Goal: Task Accomplishment & Management: Complete application form

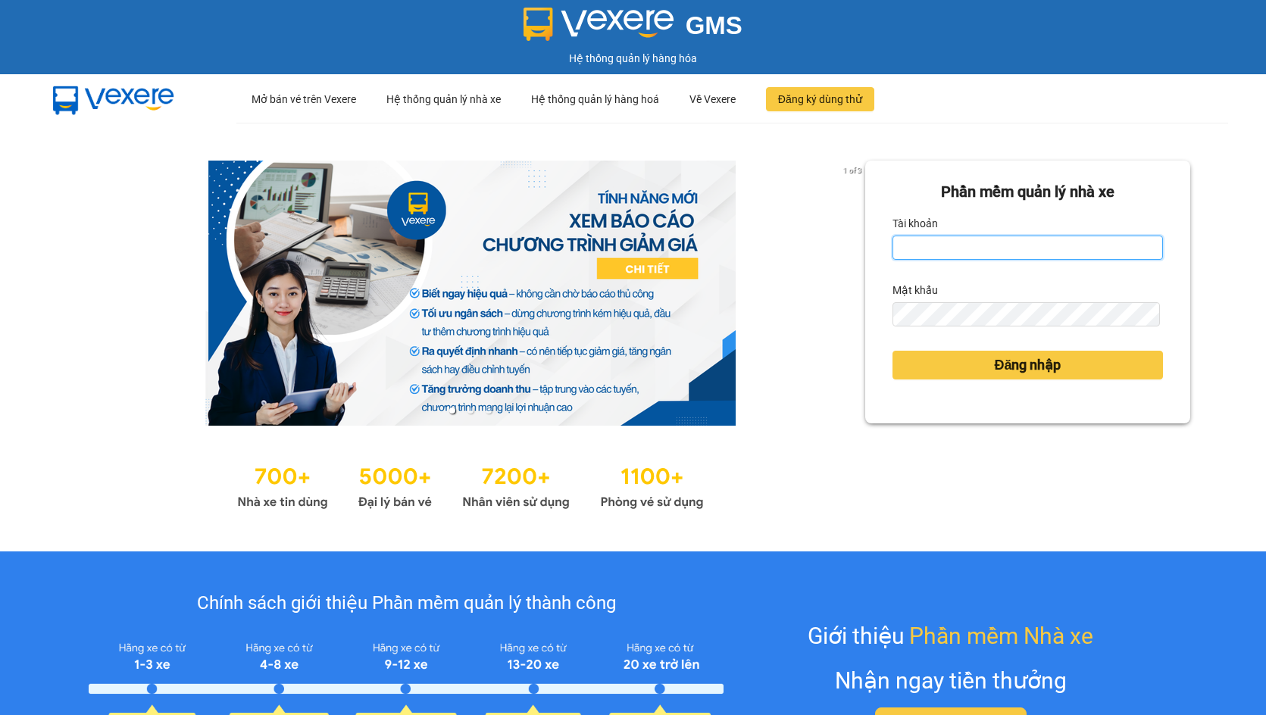
click at [1014, 242] on input "Tài khoản" at bounding box center [1027, 248] width 270 height 24
type input "nguyen01.phuchai"
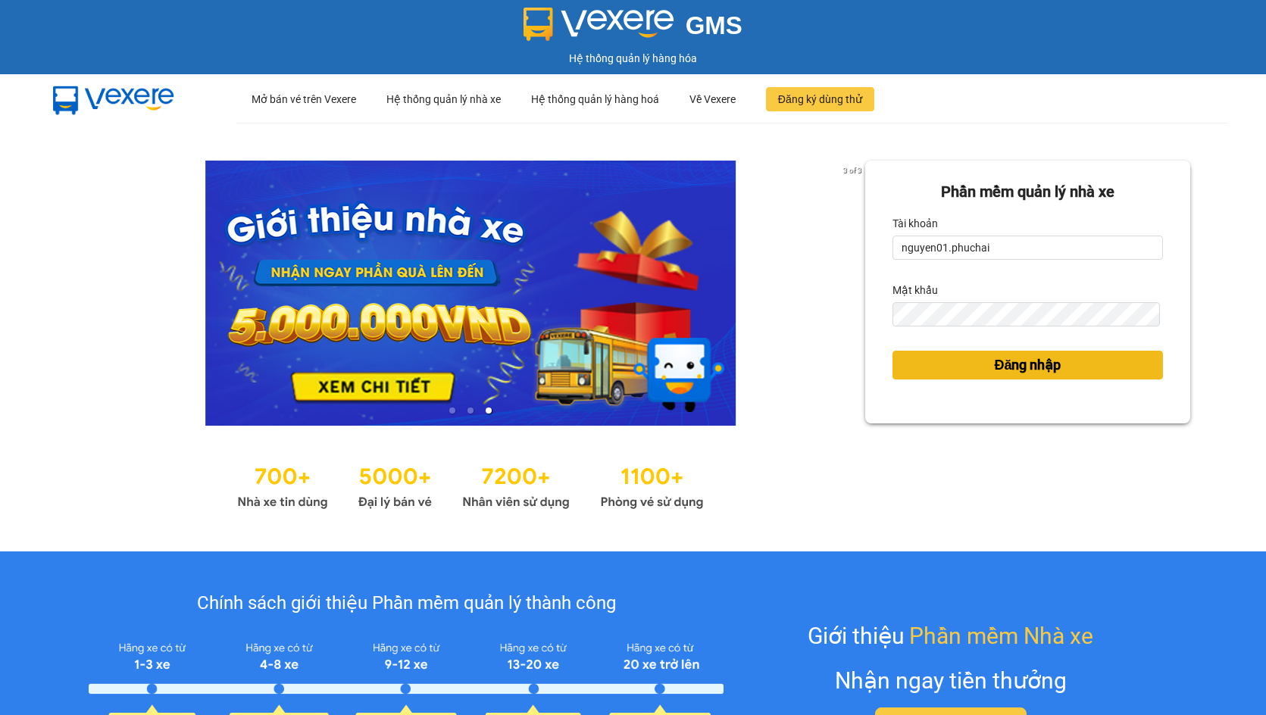
click at [999, 367] on span "Đăng nhập" at bounding box center [1027, 365] width 67 height 21
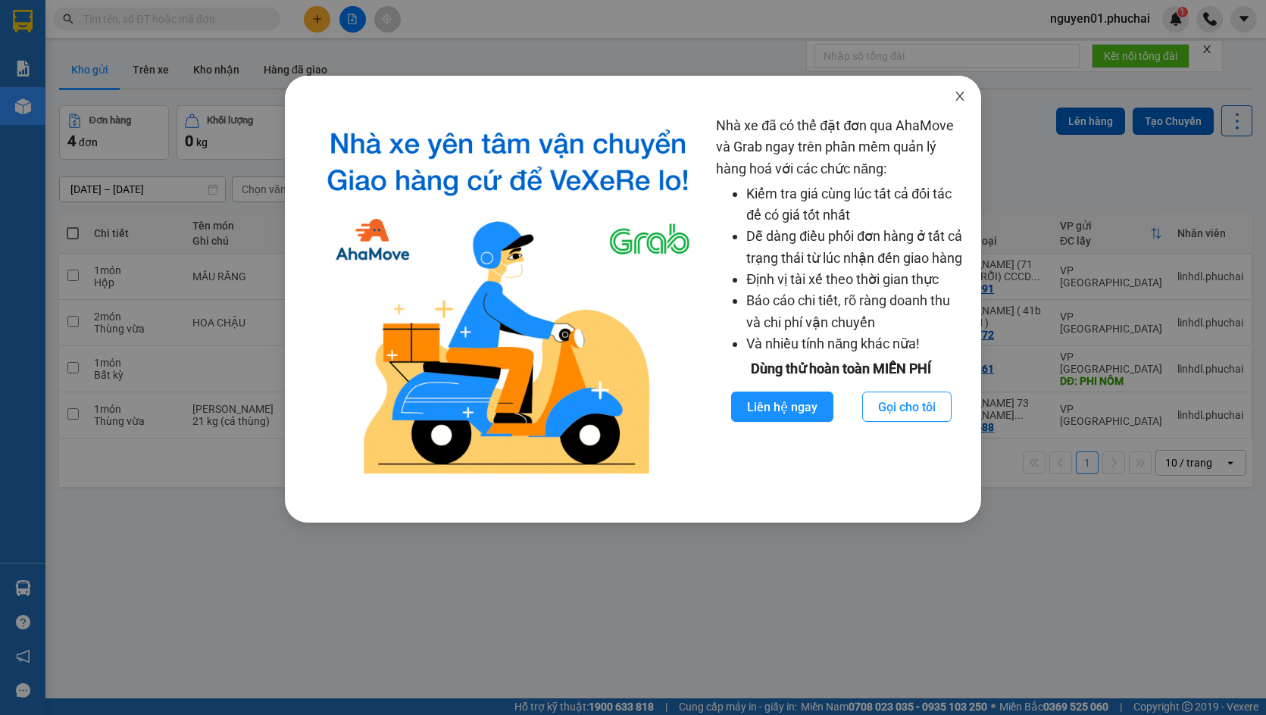
click at [961, 88] on span "Close" at bounding box center [960, 97] width 42 height 42
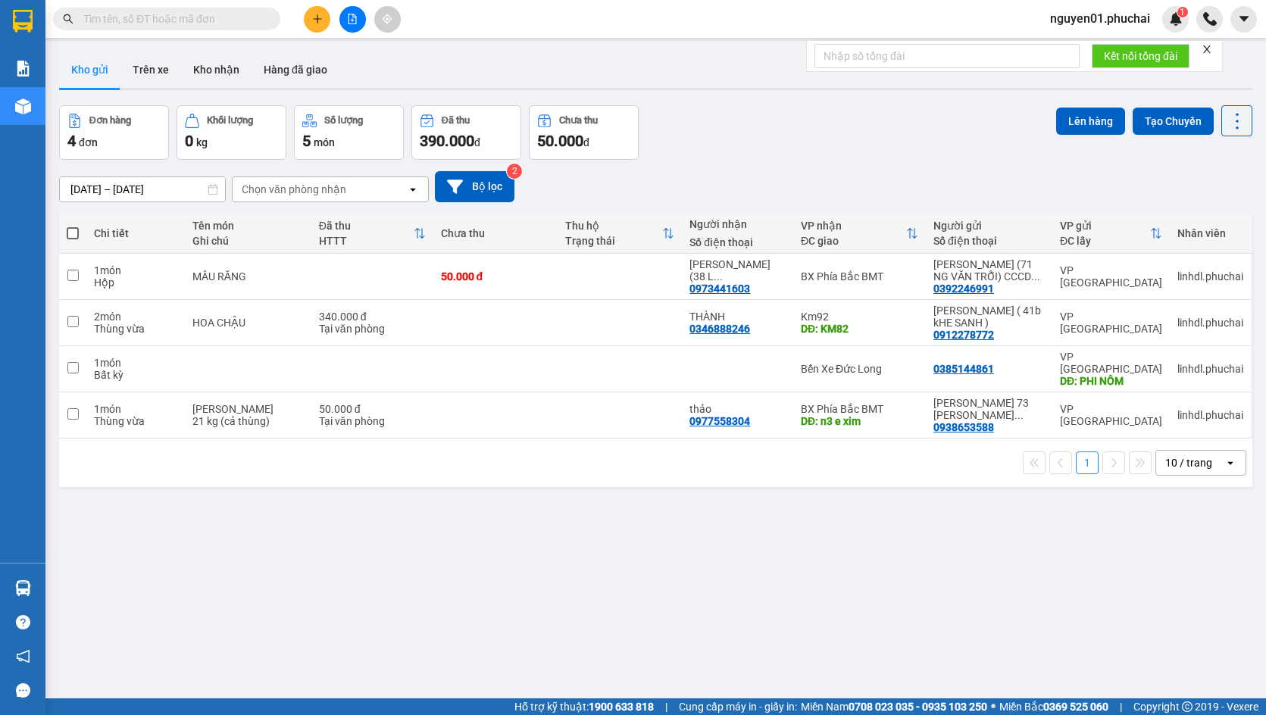
paste input "0916232440"
type input "0916232440"
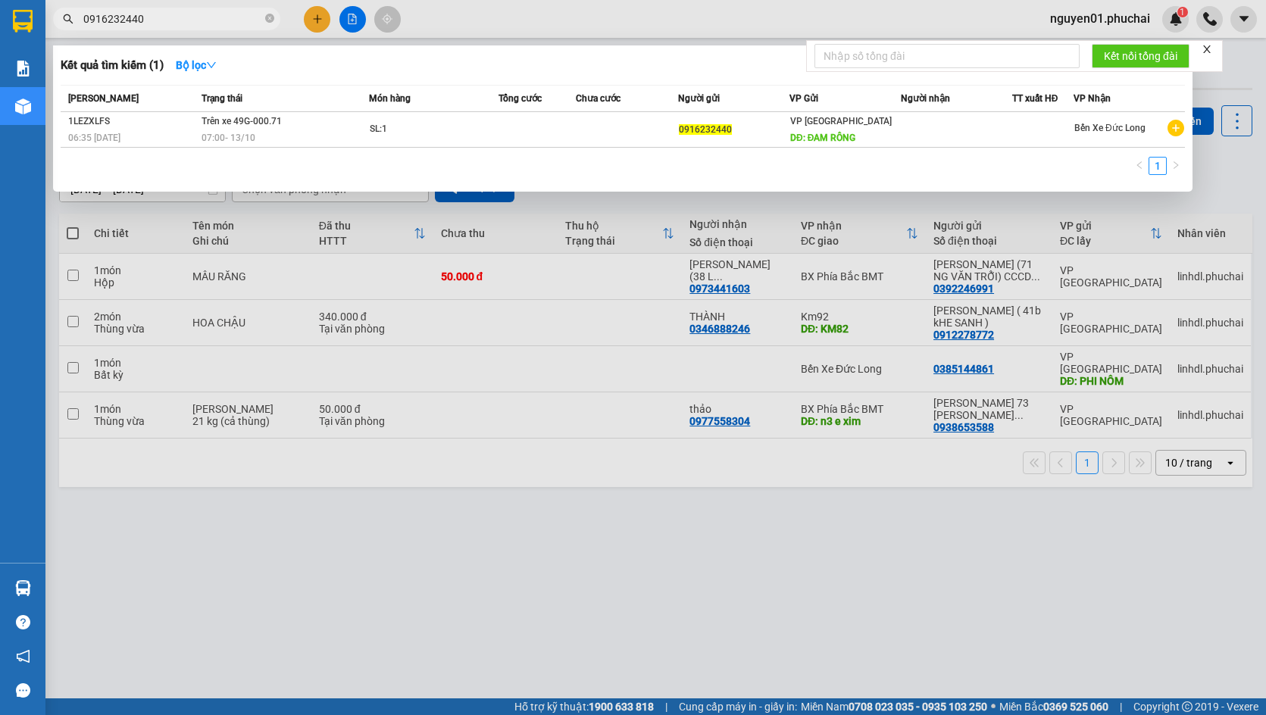
drag, startPoint x: 196, startPoint y: 17, endPoint x: 50, endPoint y: 33, distance: 147.1
click at [50, 33] on div "Kết quả tìm kiếm ( 1 ) Bộ lọc Mã ĐH Trạng thái Món hàng Tổng cước Chưa cước Ngư…" at bounding box center [147, 19] width 295 height 27
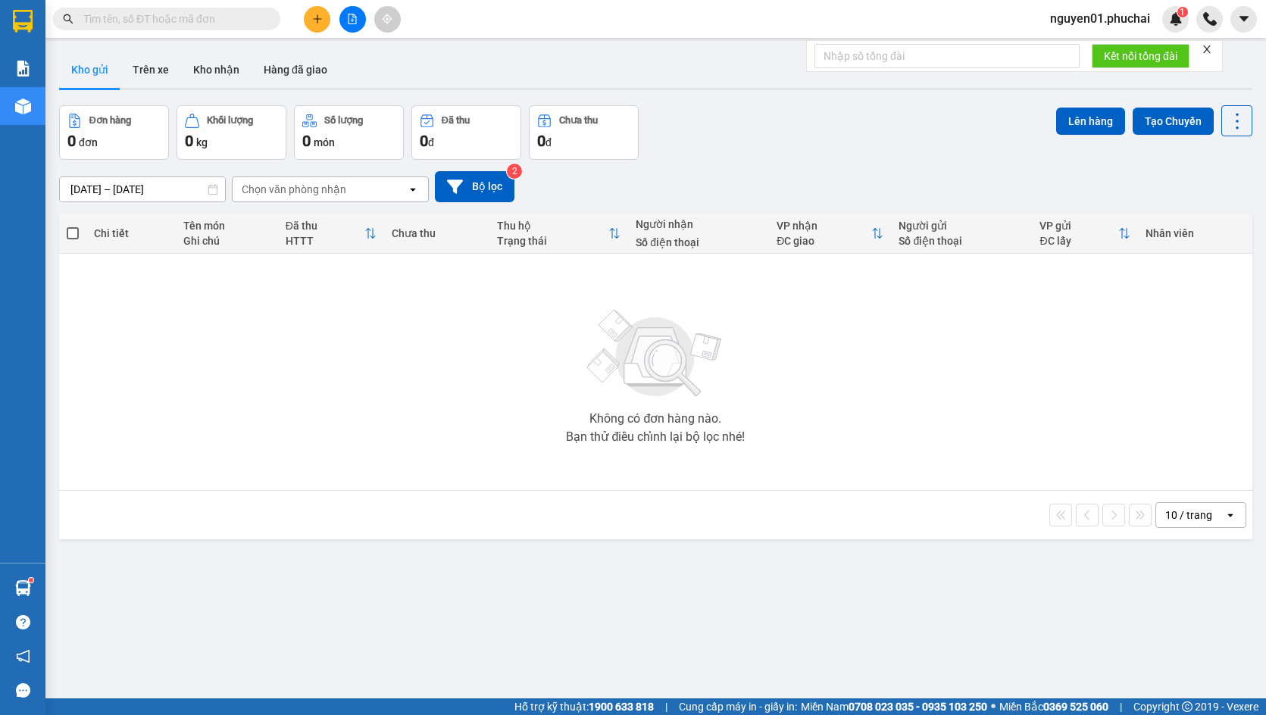
paste input "0978499328"
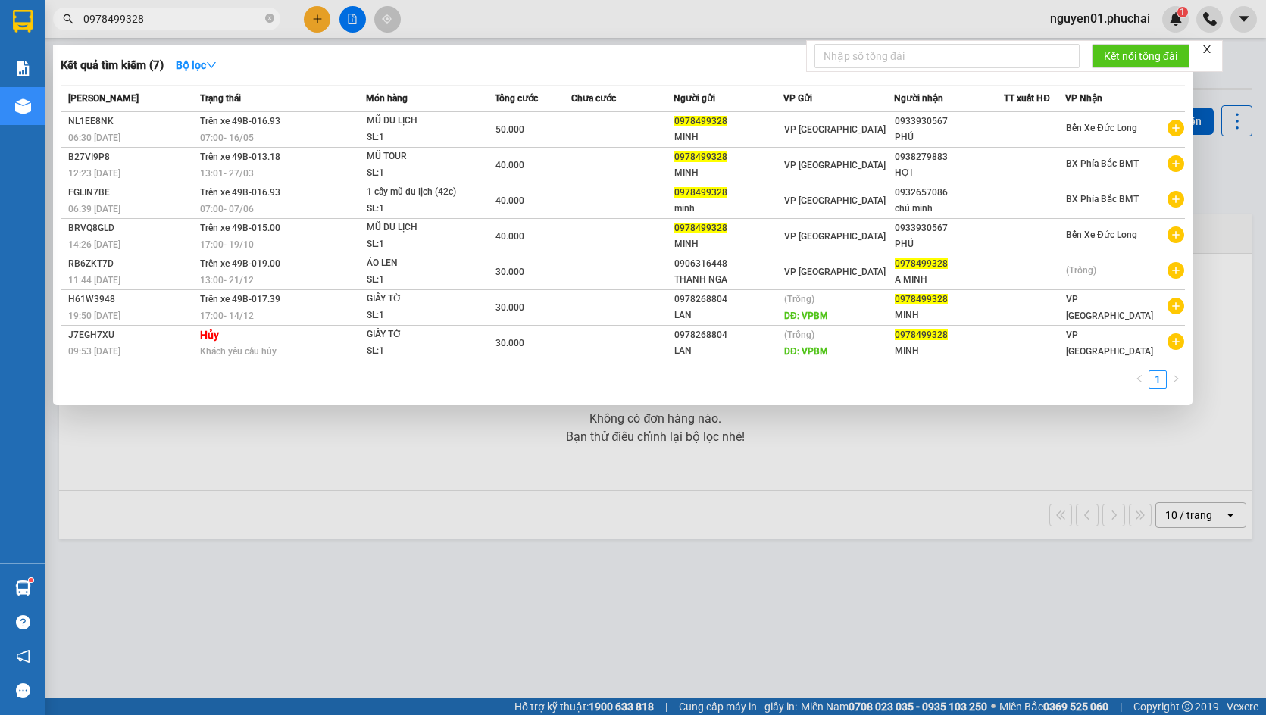
type input "0978499328"
click at [318, 19] on div at bounding box center [633, 357] width 1266 height 715
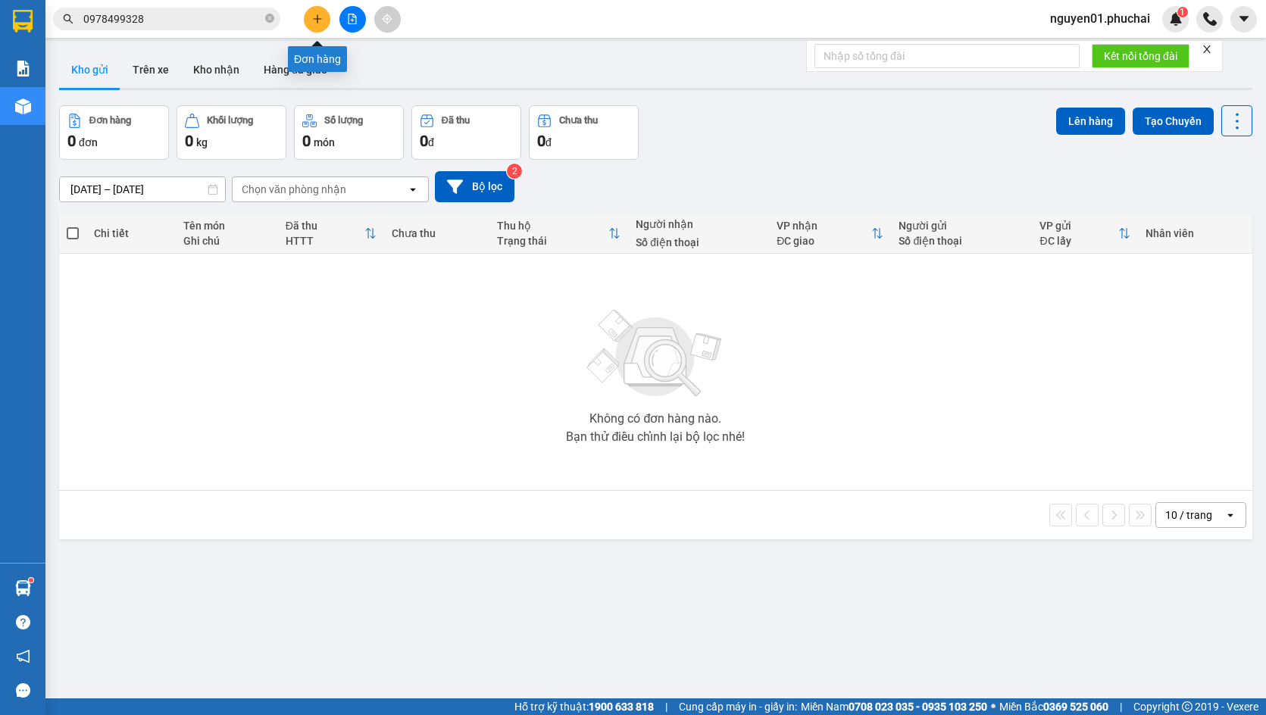
click at [318, 19] on icon "plus" at bounding box center [317, 18] width 8 height 1
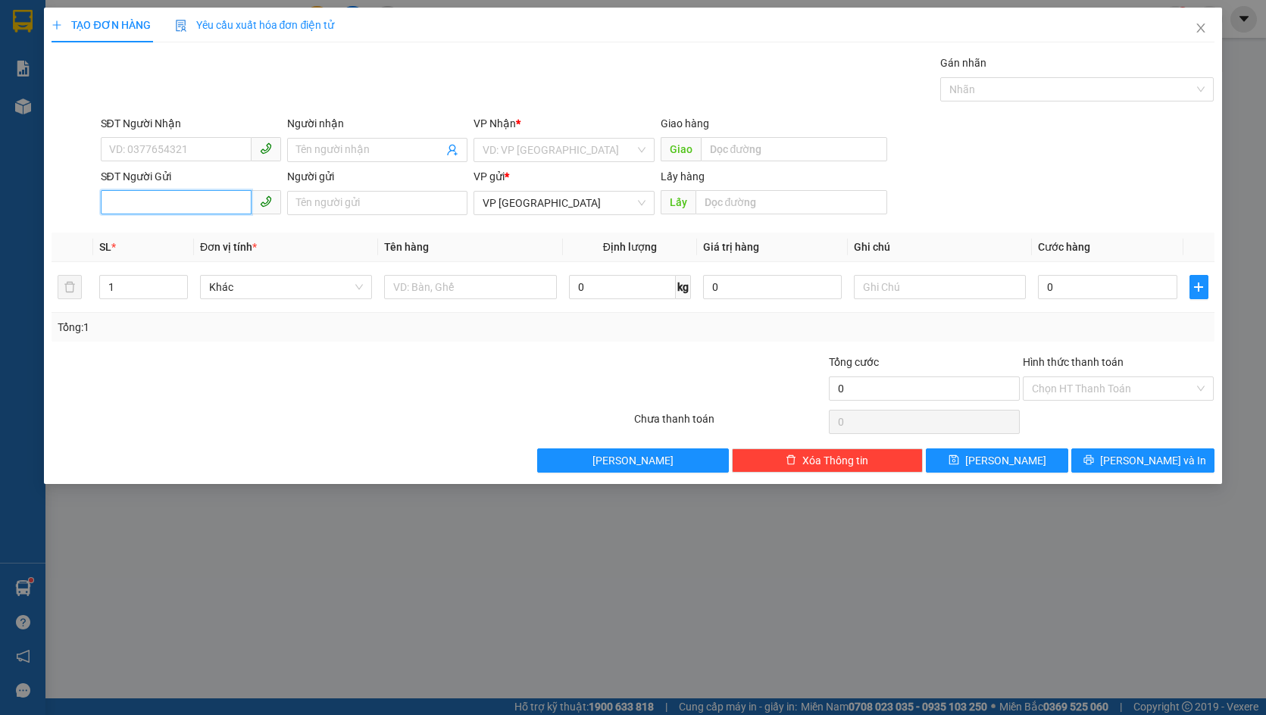
paste input "0978499328"
type input "0978499328"
click at [745, 203] on input "text" at bounding box center [791, 202] width 192 height 24
type input "N3 LIÊN KHƯƠNG"
click at [543, 158] on input "search" at bounding box center [558, 150] width 151 height 23
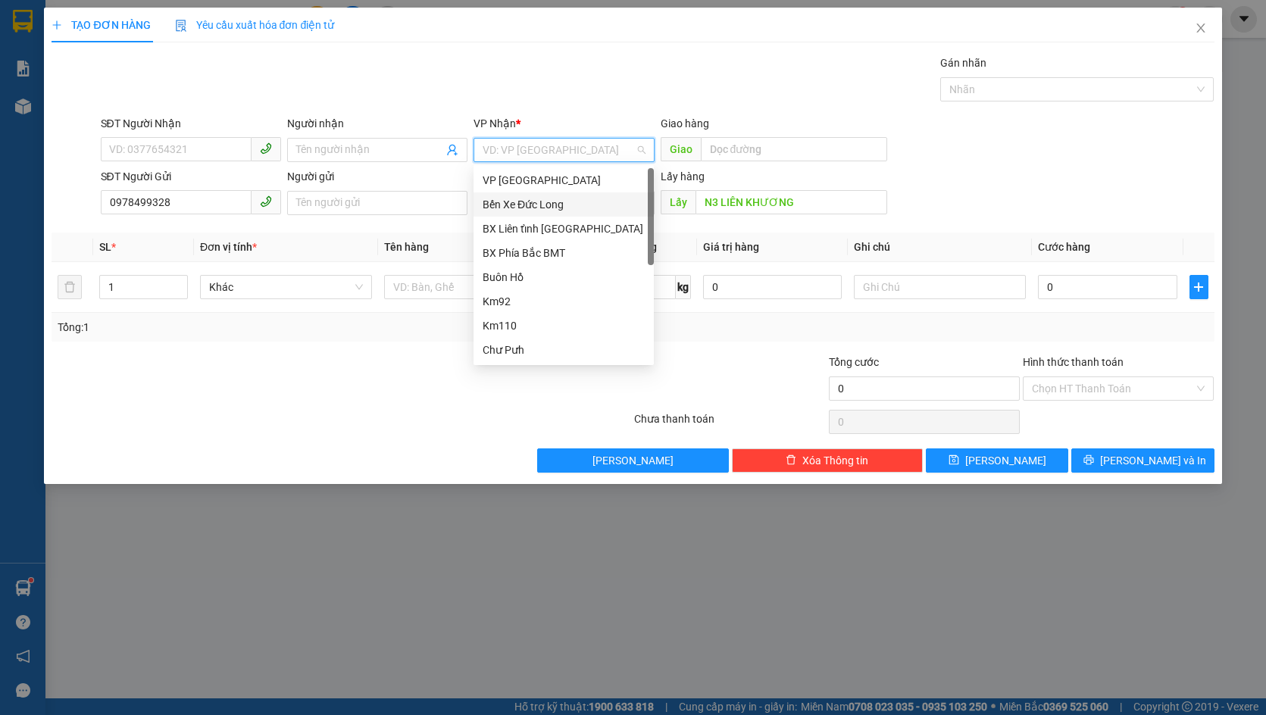
click at [544, 195] on div "Bến Xe Đức Long" at bounding box center [563, 204] width 180 height 24
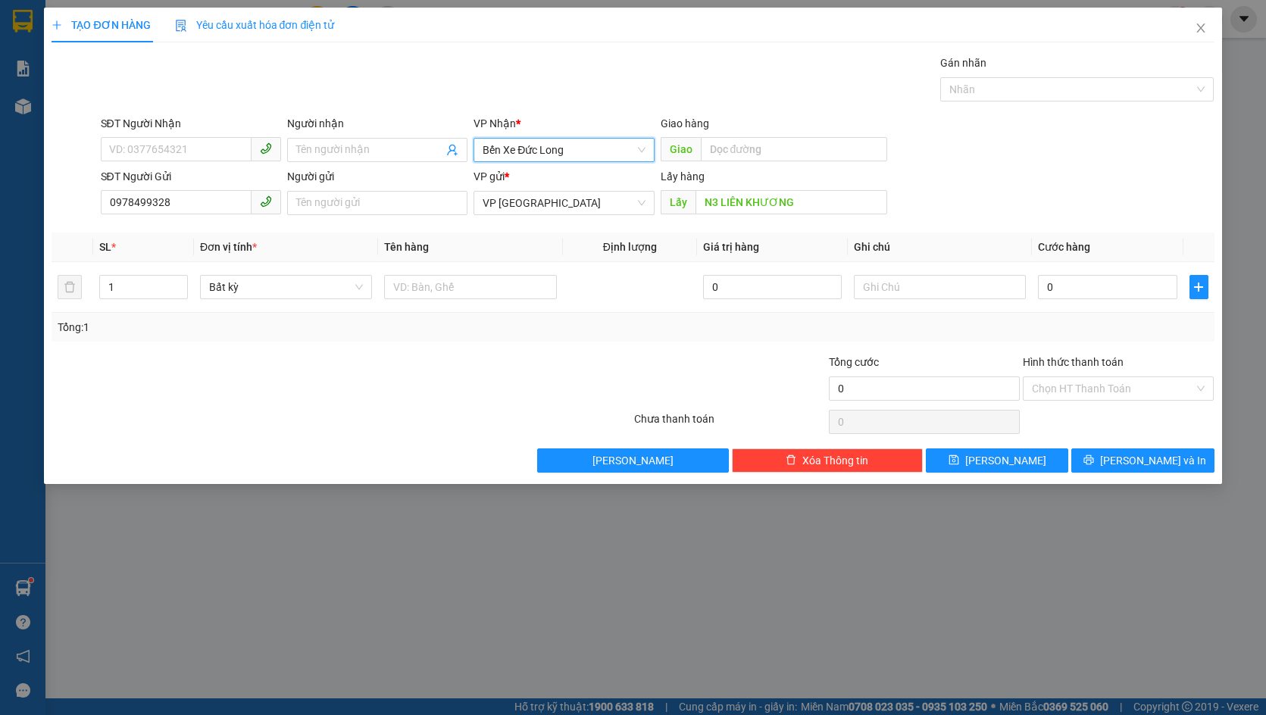
click at [627, 180] on div "VP gửi *" at bounding box center [563, 176] width 180 height 17
click at [999, 459] on span "[PERSON_NAME]" at bounding box center [1005, 460] width 81 height 17
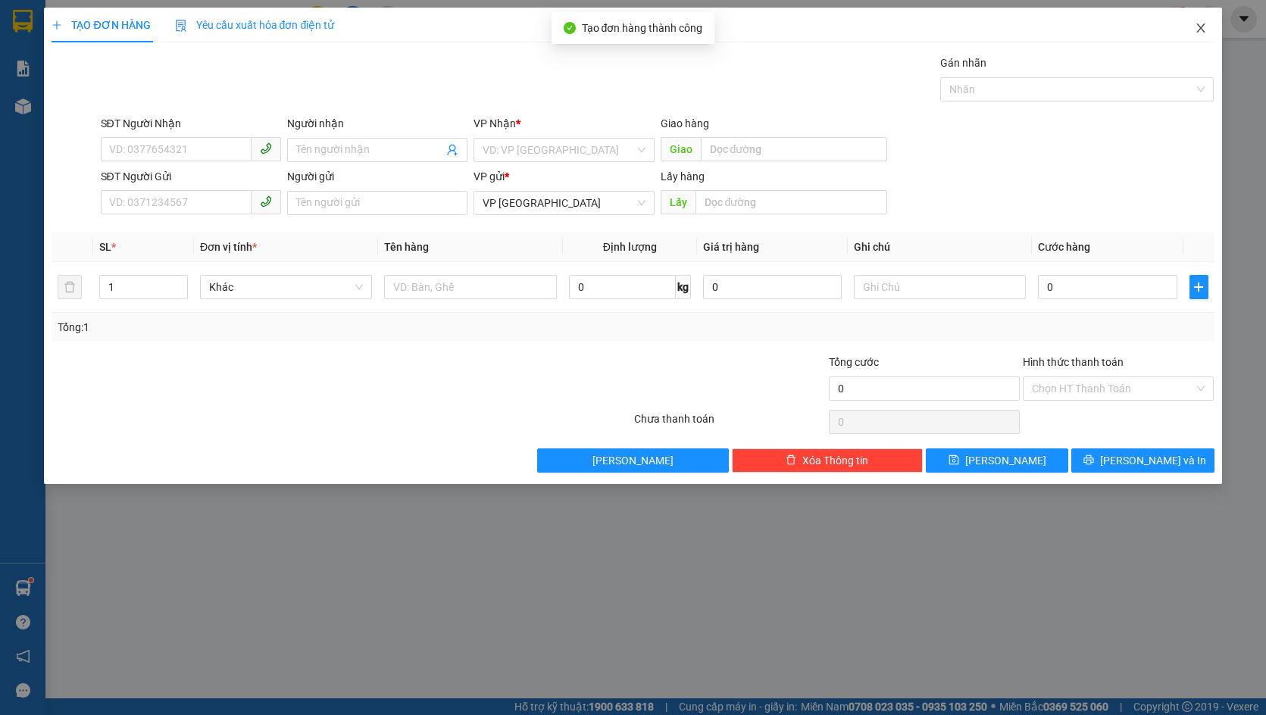
click at [1205, 27] on icon "close" at bounding box center [1201, 28] width 12 height 12
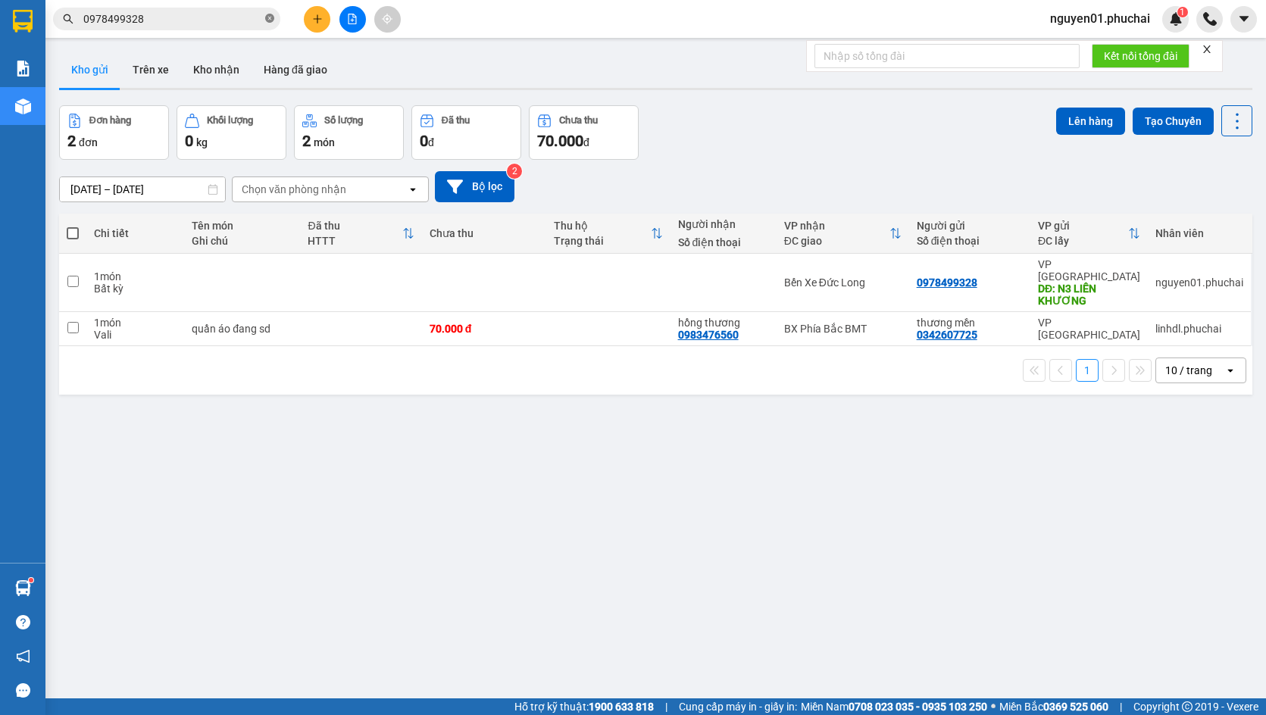
click at [269, 17] on icon "close-circle" at bounding box center [269, 18] width 9 height 9
paste input "0969512707"
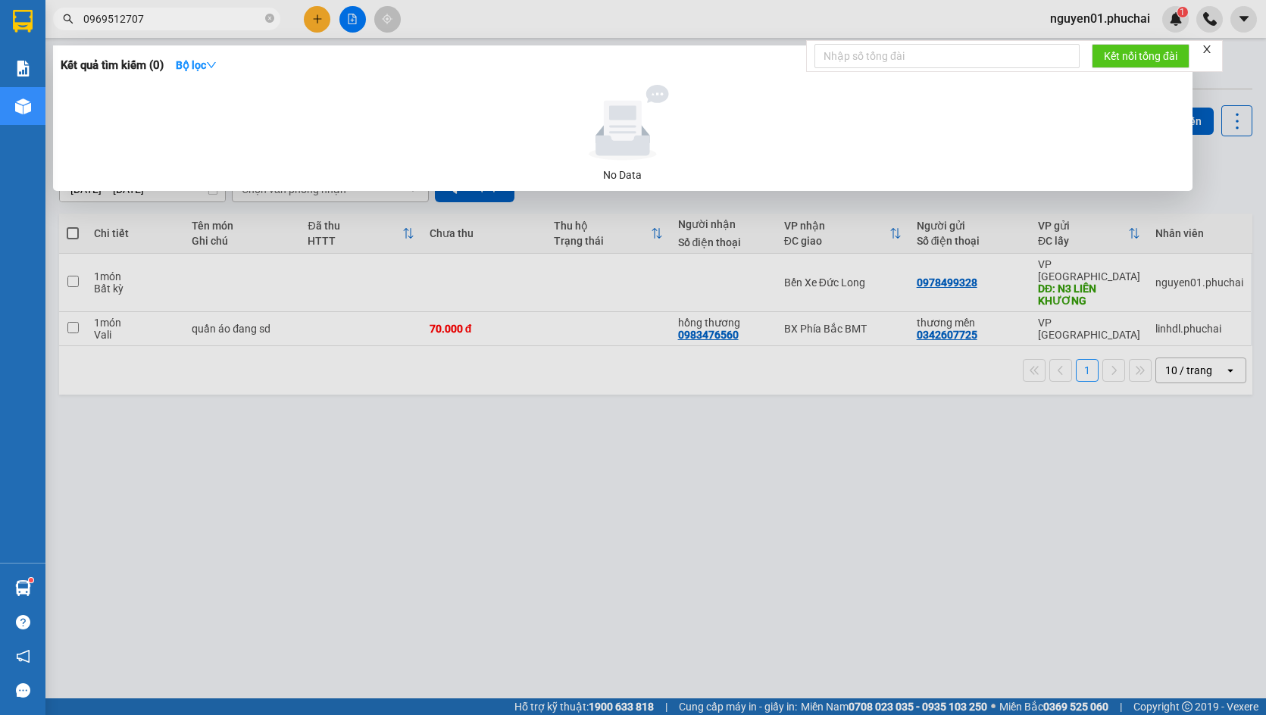
type input "0969512707"
click at [272, 20] on span "0969512707" at bounding box center [166, 19] width 227 height 23
click at [262, 19] on span "0969512707" at bounding box center [166, 19] width 227 height 23
click at [270, 20] on icon "close-circle" at bounding box center [269, 18] width 9 height 9
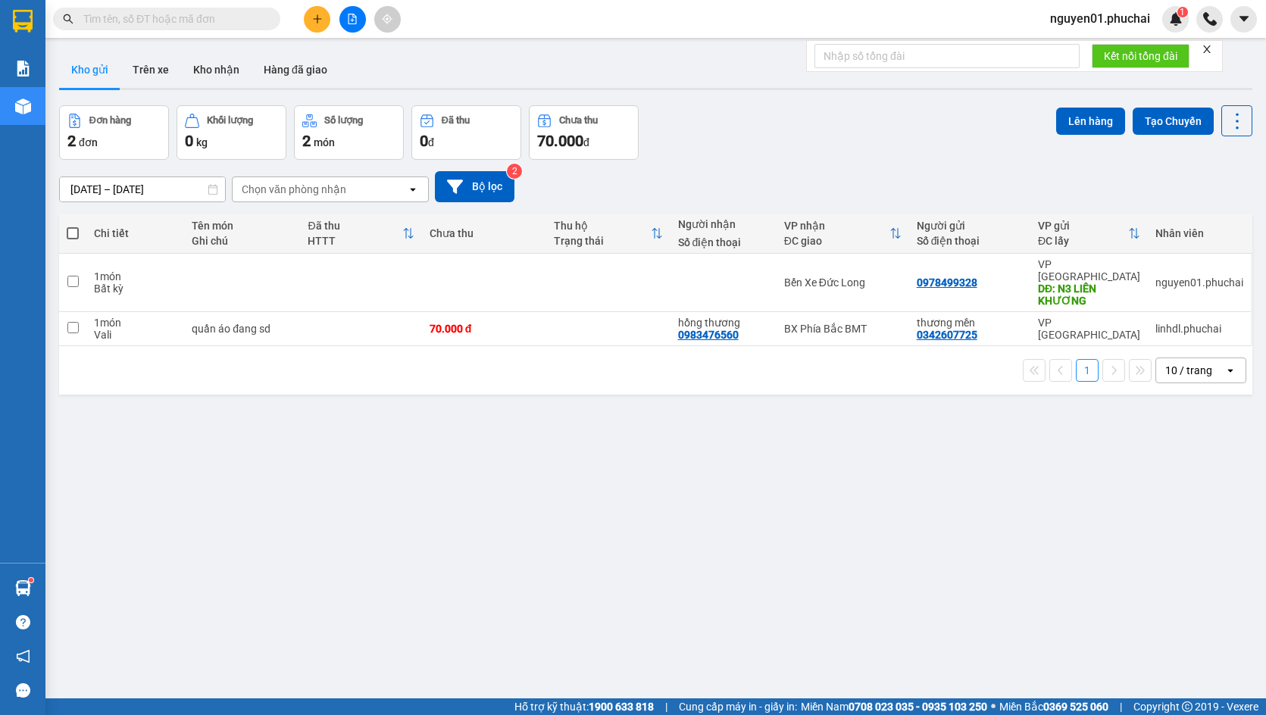
paste input "0336749496"
type input "0336749496"
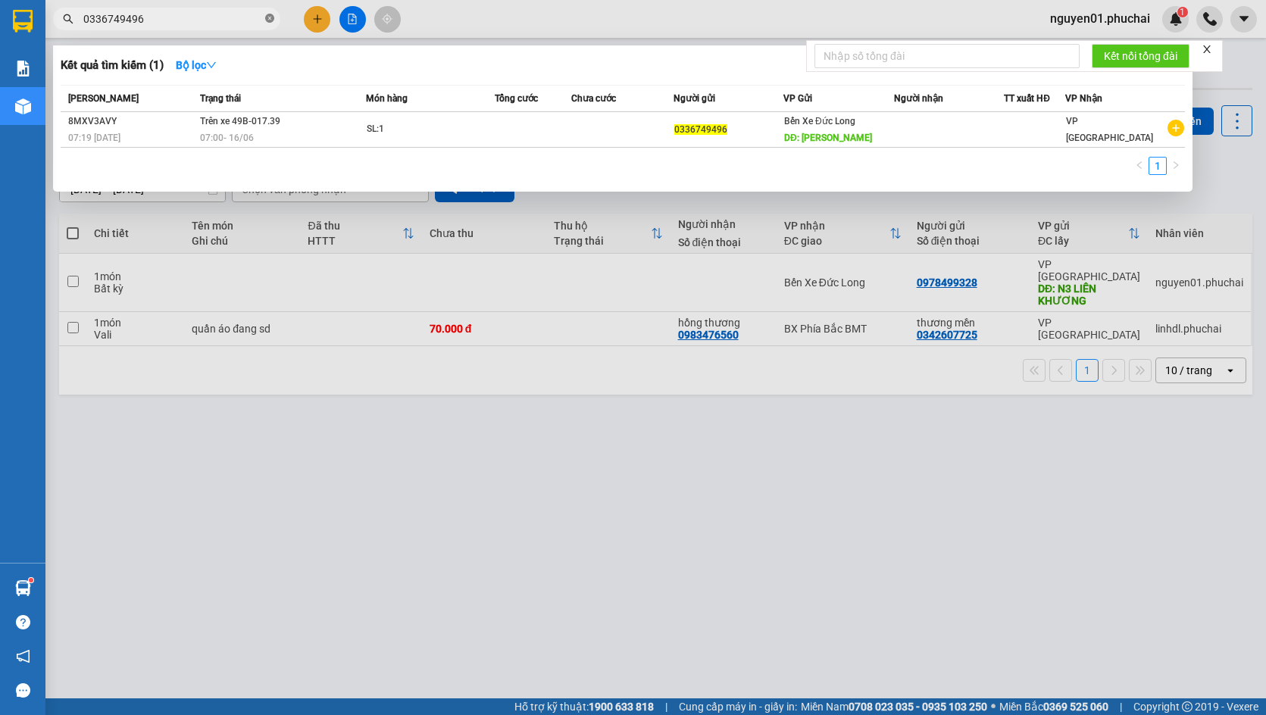
click at [270, 23] on icon "close-circle" at bounding box center [269, 18] width 9 height 9
